Goal: Information Seeking & Learning: Learn about a topic

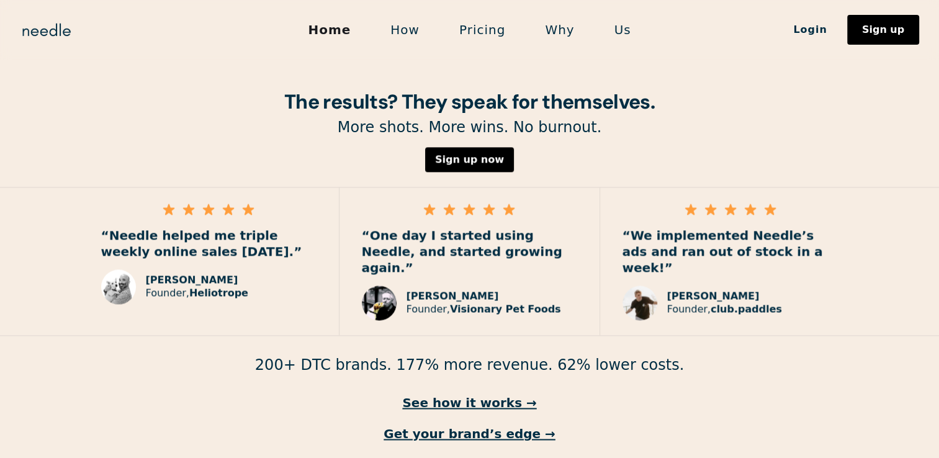
scroll to position [1795, 0]
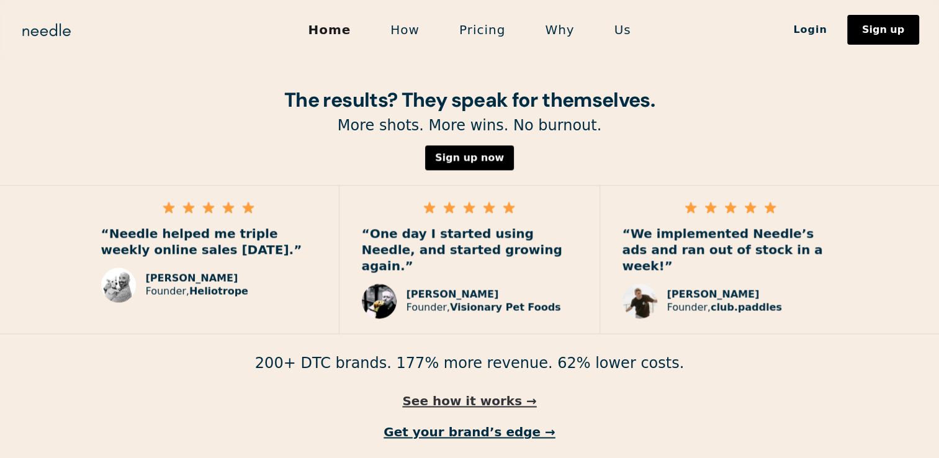
click at [498, 393] on link "See how it works →" at bounding box center [469, 401] width 939 height 16
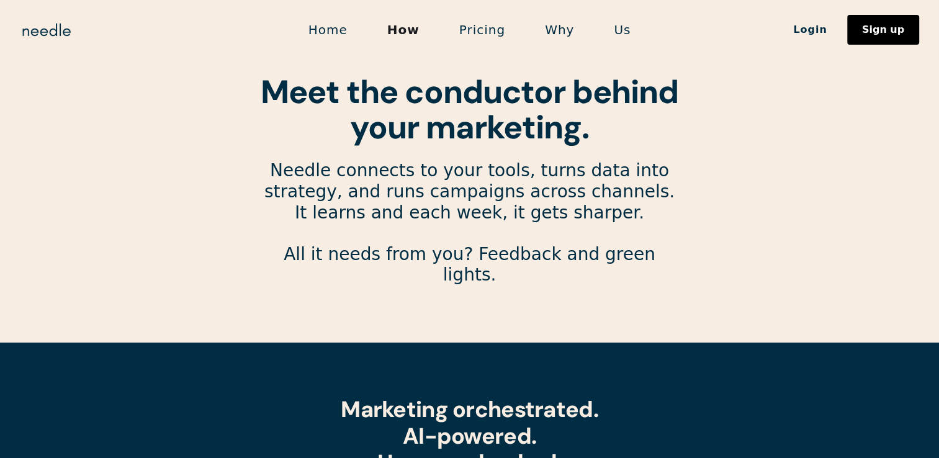
click at [477, 27] on link "Pricing" at bounding box center [483, 30] width 86 height 26
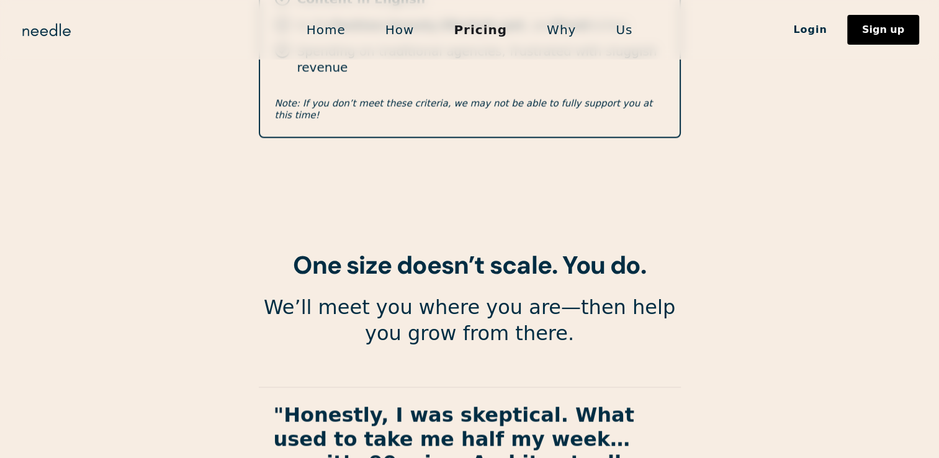
scroll to position [2116, 0]
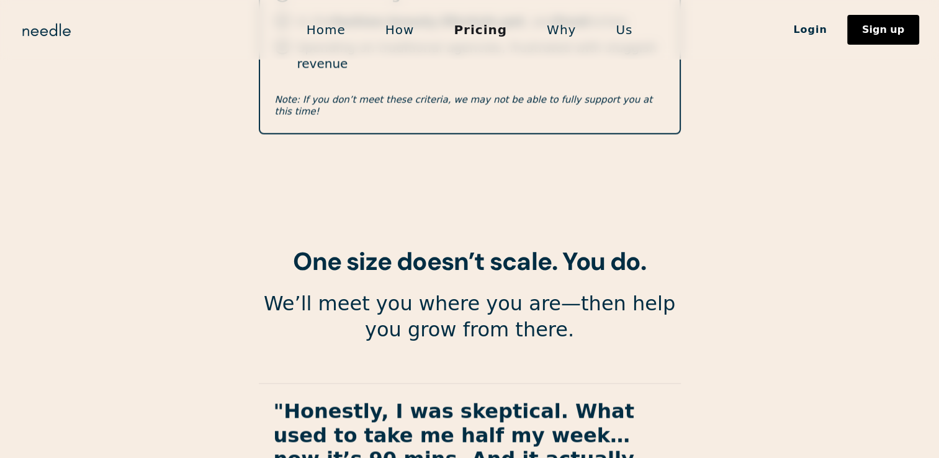
click at [813, 122] on section "If this is you, let's grow together. Who it's for Ambitious Shopify & WooCommer…" at bounding box center [469, 272] width 939 height 1047
